Goal: Book appointment/travel/reservation

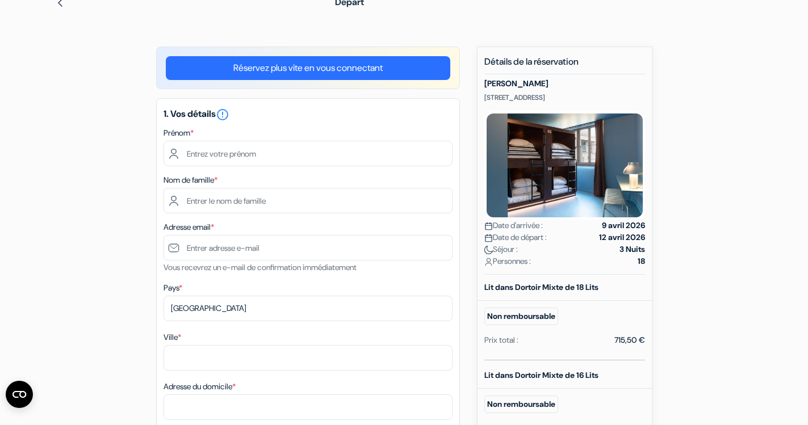
scroll to position [114, 0]
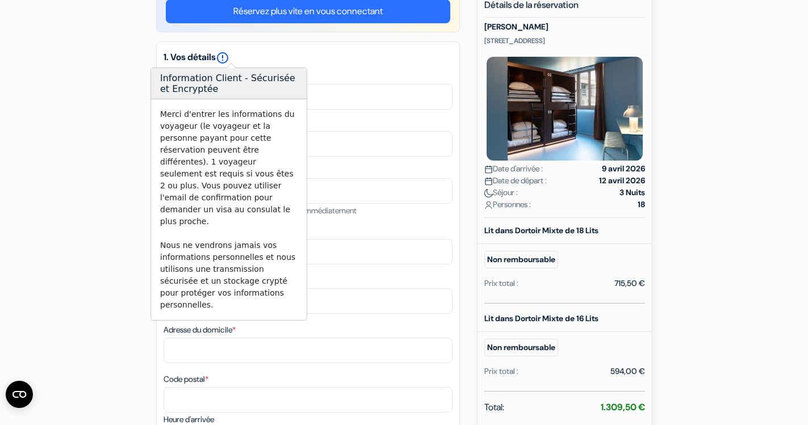
click at [229, 63] on body "Langue [GEOGRAPHIC_DATA] [GEOGRAPHIC_DATA] [GEOGRAPHIC_DATA]" at bounding box center [404, 410] width 808 height 1049
click at [225, 57] on icon "error_outline" at bounding box center [223, 58] width 14 height 14
click at [226, 60] on icon "error_outline" at bounding box center [223, 58] width 14 height 14
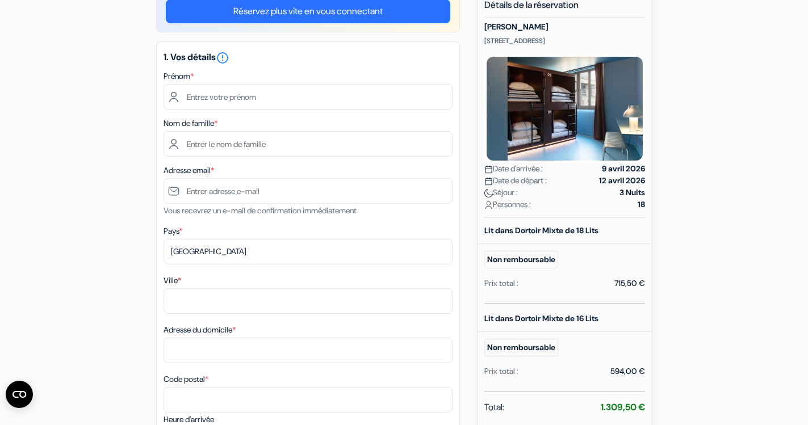
click at [329, 81] on div "Prénom *" at bounding box center [307, 89] width 289 height 40
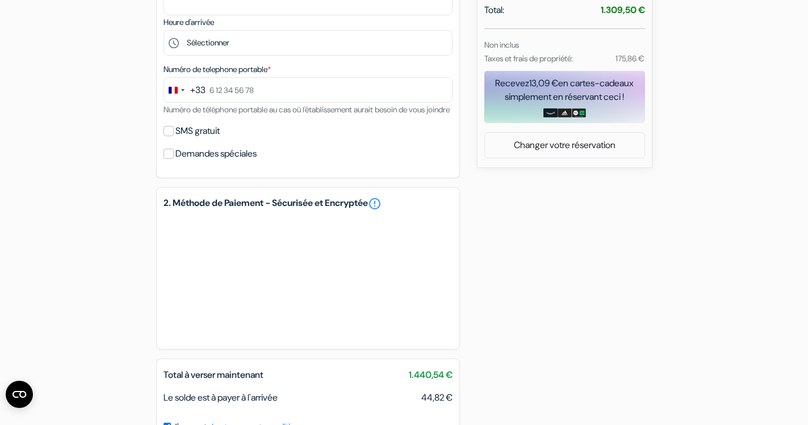
scroll to position [568, 0]
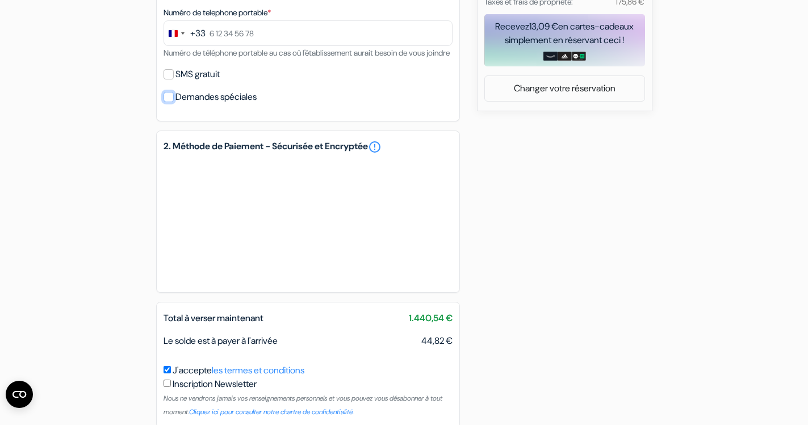
click at [169, 102] on input "Demandes spéciales" at bounding box center [168, 97] width 10 height 10
checkbox input "true"
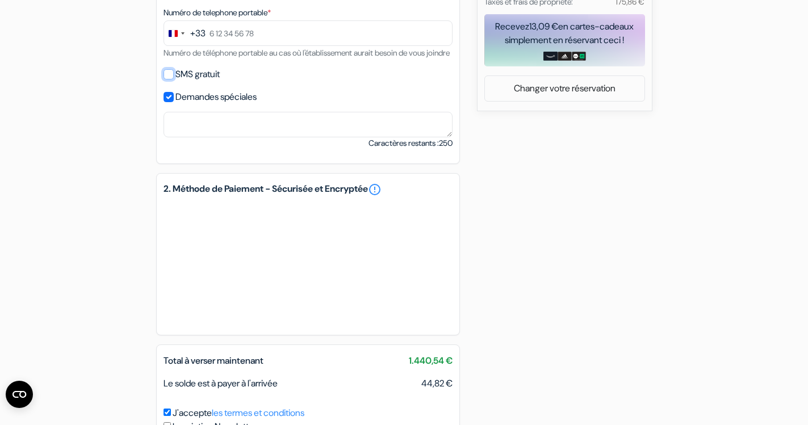
click at [165, 79] on input "SMS gratuit" at bounding box center [168, 74] width 10 height 10
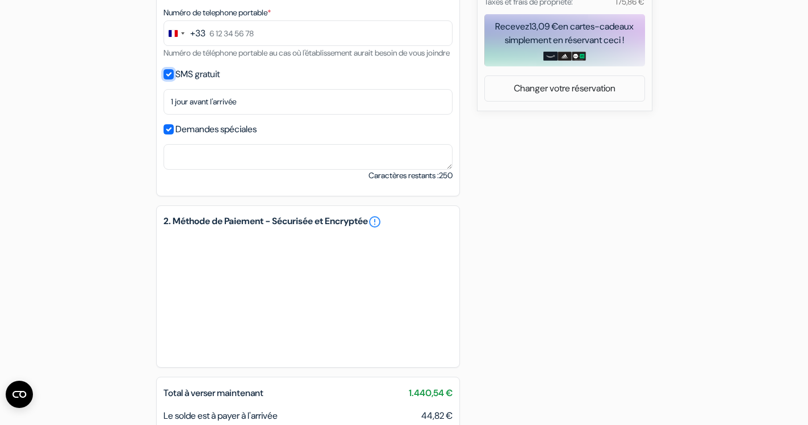
click at [167, 79] on input "SMS gratuit" at bounding box center [168, 74] width 10 height 10
checkbox input "false"
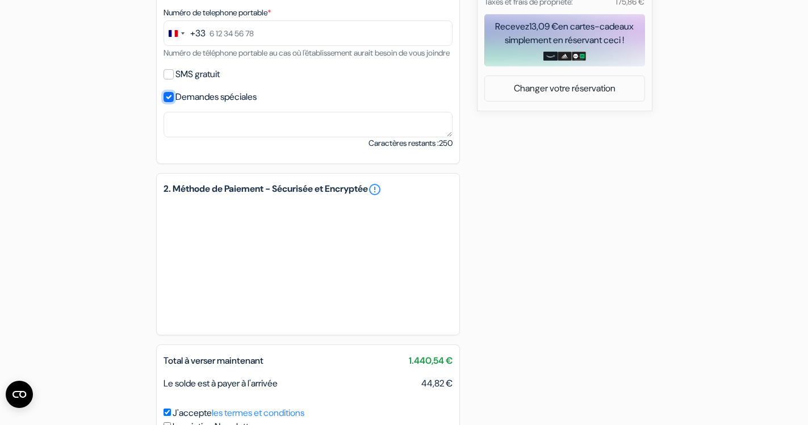
click at [167, 102] on input "Demandes spéciales" at bounding box center [168, 97] width 10 height 10
checkbox input "false"
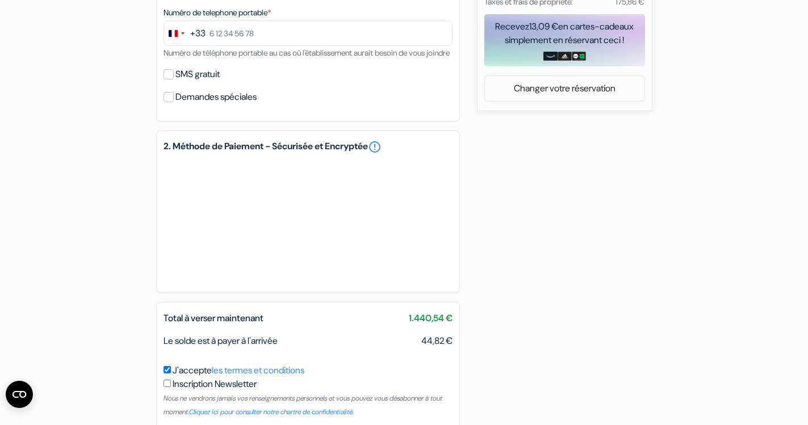
click at [174, 82] on div "SMS gratuit" at bounding box center [307, 74] width 289 height 16
click at [173, 79] on input "SMS gratuit" at bounding box center [168, 74] width 10 height 10
checkbox input "true"
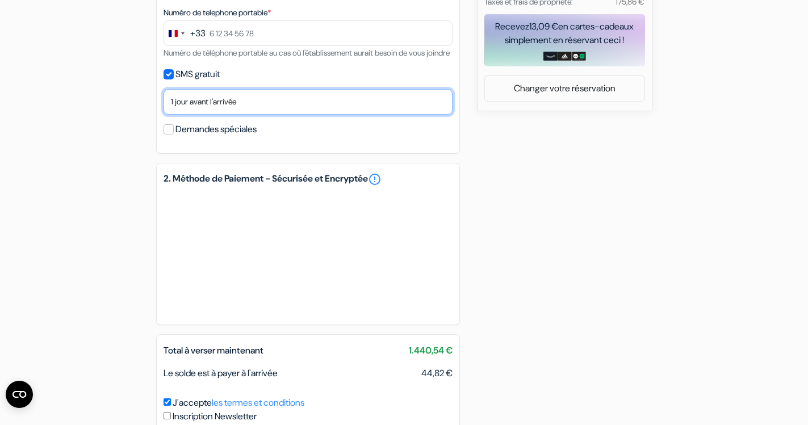
click at [226, 106] on select "Non merci Maintenant Le jour de votre arrivée 1 jour avant l'arrivée 2 jours av…" at bounding box center [307, 102] width 289 height 26
click at [163, 103] on select "Non merci Maintenant Le jour de votre arrivée 1 jour avant l'arrivée 2 jours av…" at bounding box center [307, 102] width 289 height 26
click at [247, 115] on select "Non merci Maintenant Le jour de votre arrivée 1 jour avant l'arrivée 2 jours av…" at bounding box center [307, 102] width 289 height 26
click at [163, 103] on select "Non merci Maintenant Le jour de votre arrivée 1 jour avant l'arrivée 2 jours av…" at bounding box center [307, 102] width 289 height 26
click at [284, 115] on select "Non merci Maintenant Le jour de votre arrivée 1 jour avant l'arrivée 2 jours av…" at bounding box center [307, 102] width 289 height 26
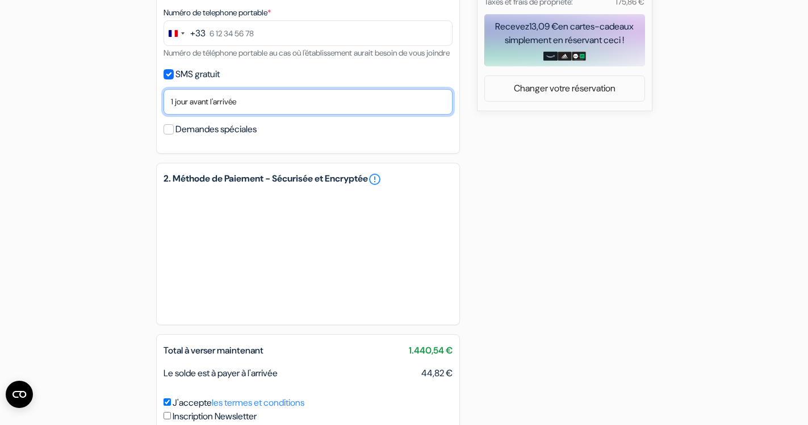
click at [163, 103] on select "Non merci Maintenant Le jour de votre arrivée 1 jour avant l'arrivée 2 jours av…" at bounding box center [307, 102] width 289 height 26
click at [272, 115] on select "Non merci Maintenant Le jour de votre arrivée 1 jour avant l'arrivée 2 jours av…" at bounding box center [307, 102] width 289 height 26
select select "2"
click at [163, 103] on select "Non merci Maintenant Le jour de votre arrivée 1 jour avant l'arrivée 2 jours av…" at bounding box center [307, 102] width 289 height 26
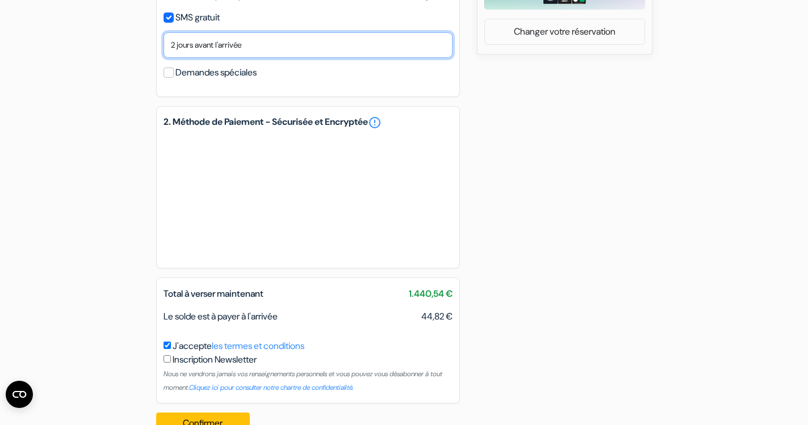
scroll to position [667, 0]
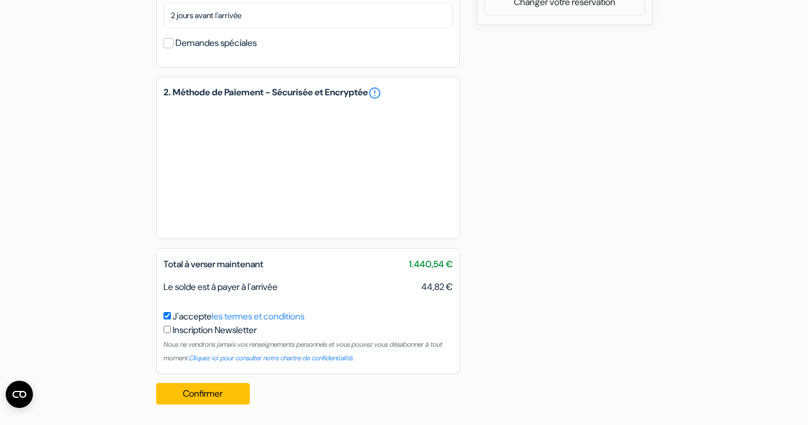
click at [173, 333] on label "Inscription Newsletter" at bounding box center [215, 330] width 84 height 14
click at [171, 320] on input "J'accepte les termes et conditions" at bounding box center [166, 315] width 7 height 7
checkbox input "false"
click at [170, 332] on input "checkbox" at bounding box center [166, 329] width 7 height 7
checkbox input "true"
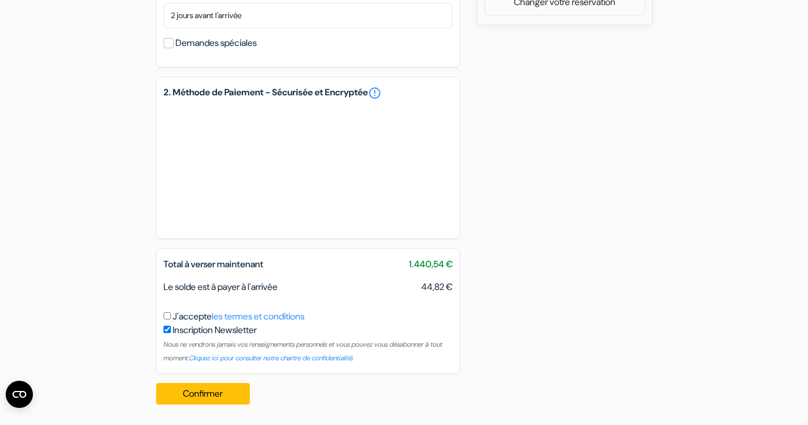
click at [166, 316] on input "J'accepte les termes et conditions" at bounding box center [166, 315] width 7 height 7
checkbox input "true"
click at [169, 329] on input "checkbox" at bounding box center [166, 329] width 7 height 7
checkbox input "false"
